Goal: Task Accomplishment & Management: Manage account settings

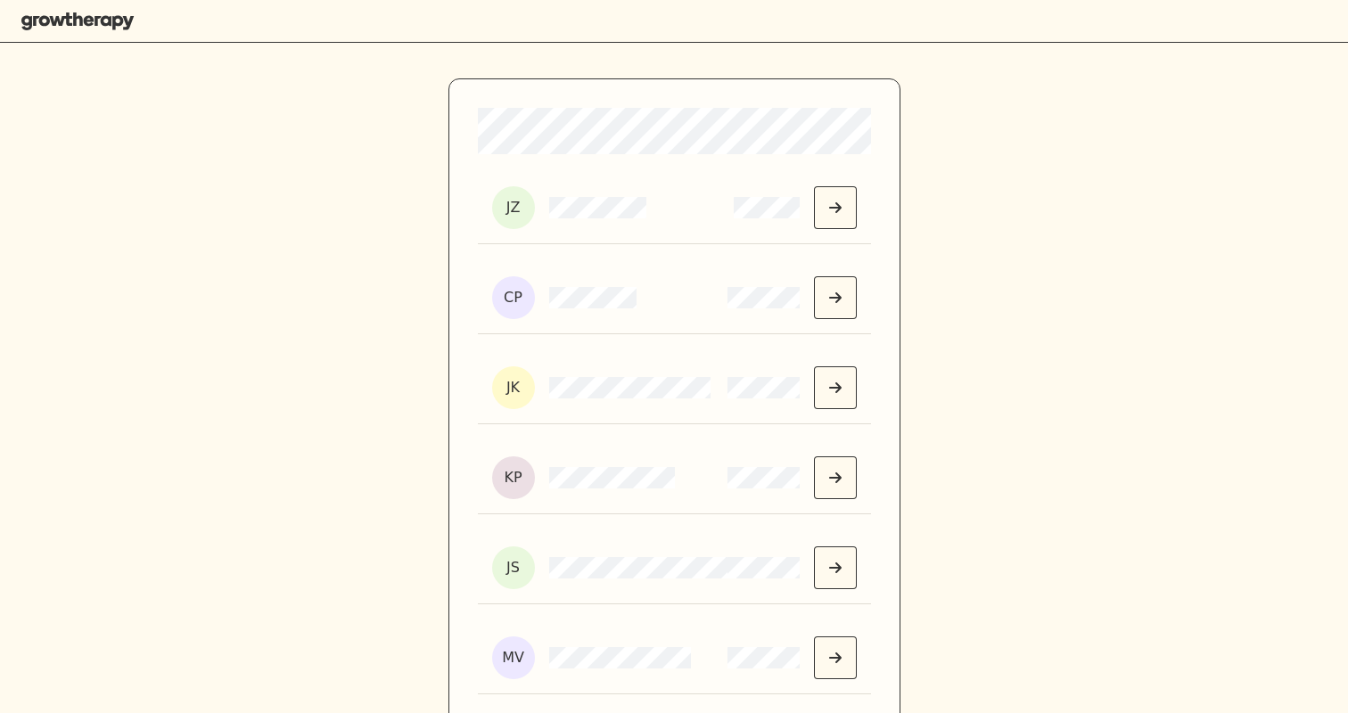
click at [649, 365] on div "JK" at bounding box center [674, 388] width 393 height 72
drag, startPoint x: 828, startPoint y: 654, endPoint x: 828, endPoint y: 589, distance: 65.1
click at [828, 674] on button "Select MemberId" at bounding box center [835, 658] width 43 height 43
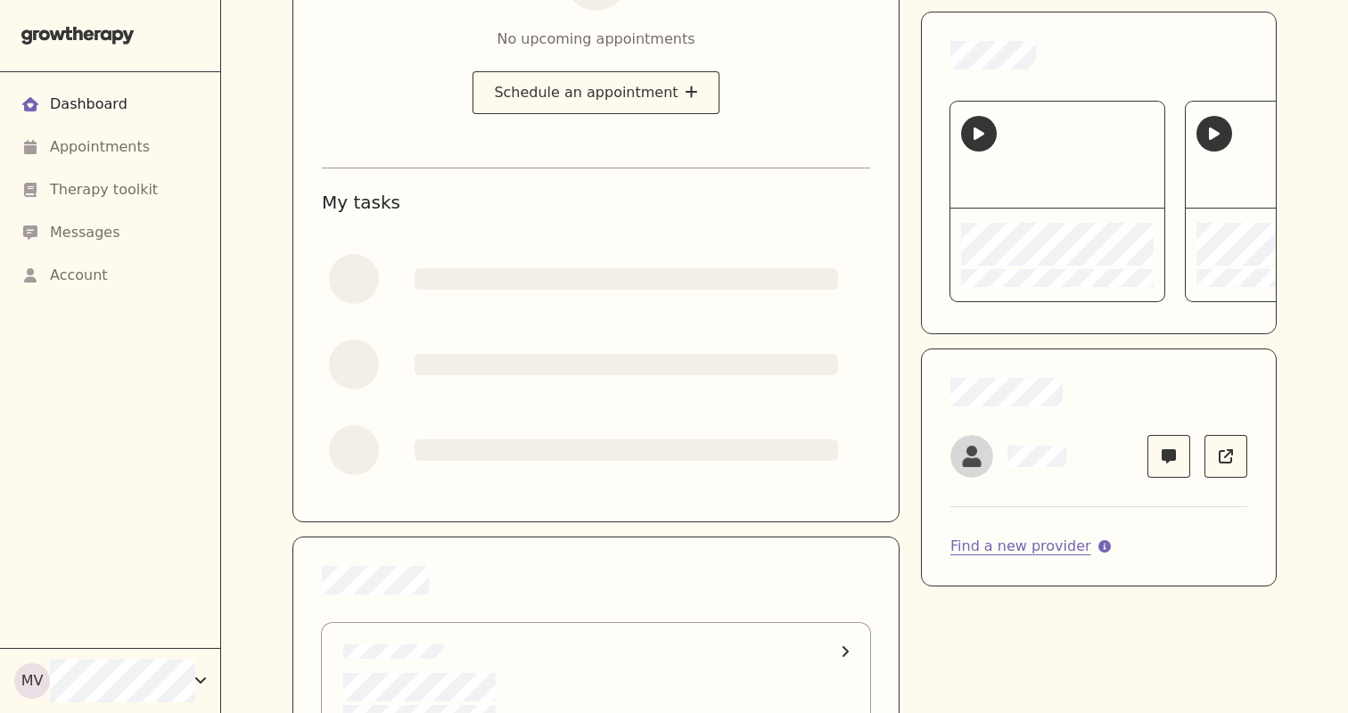
scroll to position [181, 0]
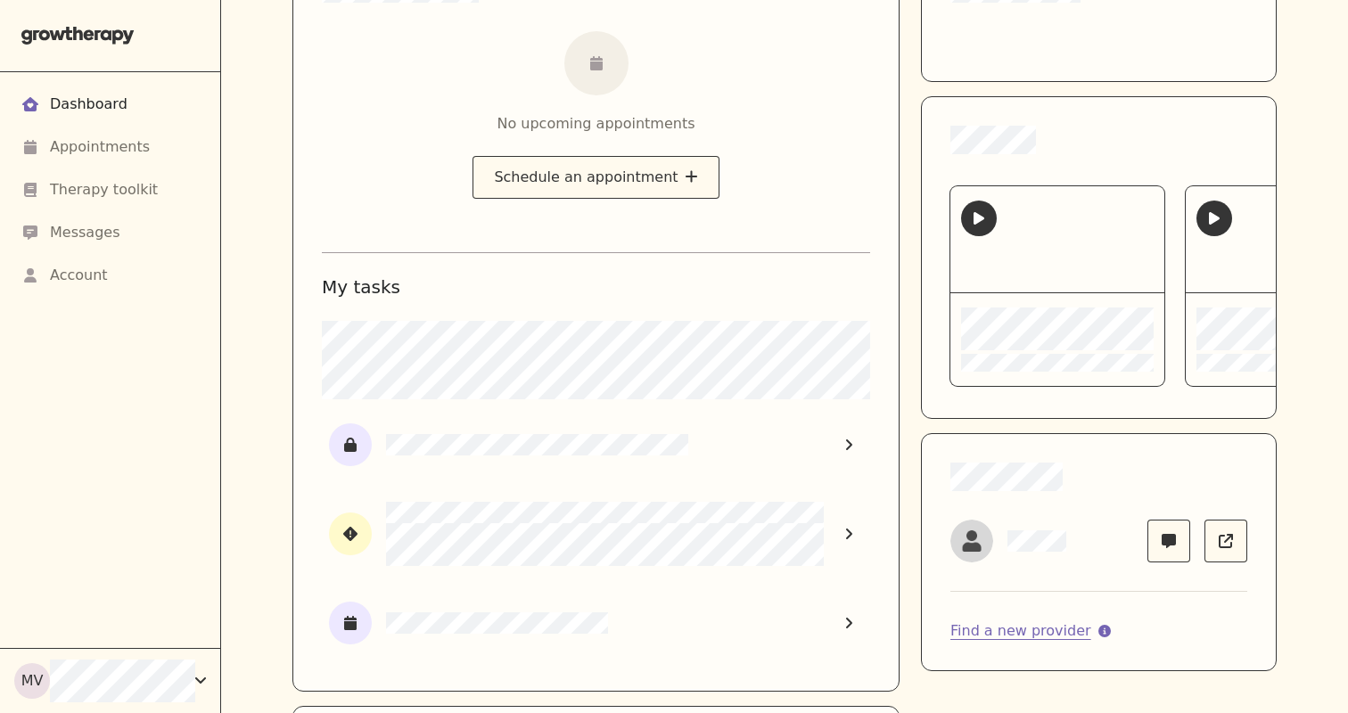
scroll to position [254, 0]
